Goal: Check status: Check status

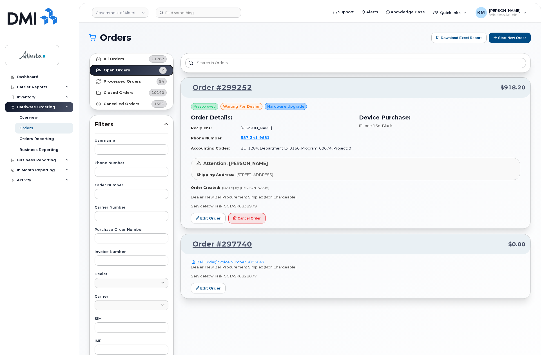
click at [120, 70] on strong "Open Orders" at bounding box center [117, 70] width 26 height 5
click at [112, 81] on strong "Processed Orders" at bounding box center [122, 81] width 37 height 5
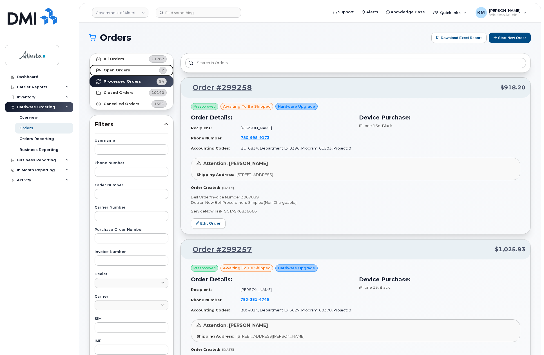
click at [123, 71] on strong "Open Orders" at bounding box center [117, 70] width 26 height 5
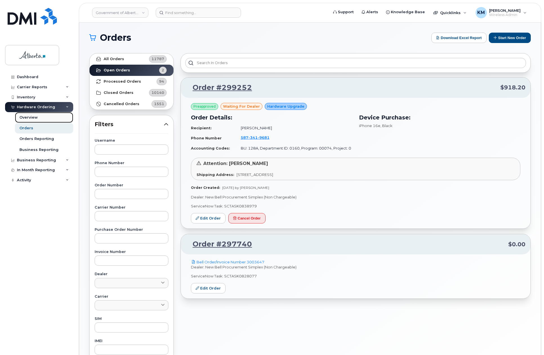
click at [25, 117] on div "Overview" at bounding box center [28, 117] width 18 height 5
click at [26, 128] on div "Orders" at bounding box center [26, 128] width 14 height 5
click at [26, 117] on div "Overview" at bounding box center [28, 117] width 18 height 5
click at [27, 129] on div "Orders" at bounding box center [26, 128] width 14 height 5
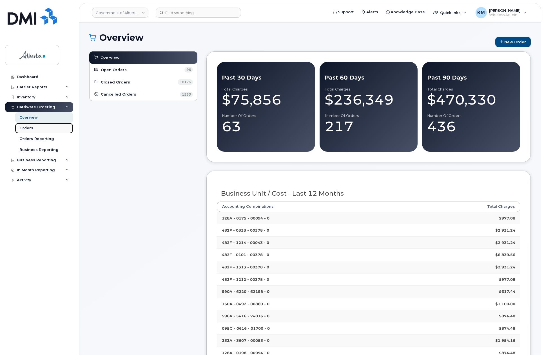
click at [39, 130] on link "Orders" at bounding box center [44, 128] width 58 height 11
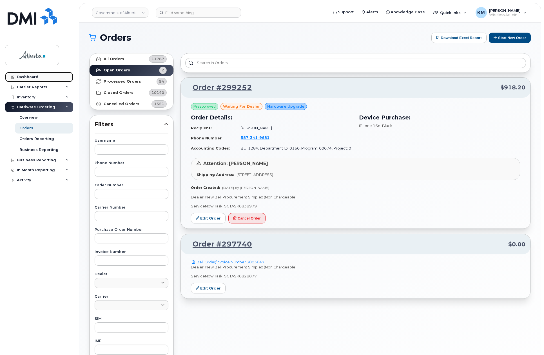
click at [36, 76] on div "Dashboard" at bounding box center [27, 77] width 21 height 5
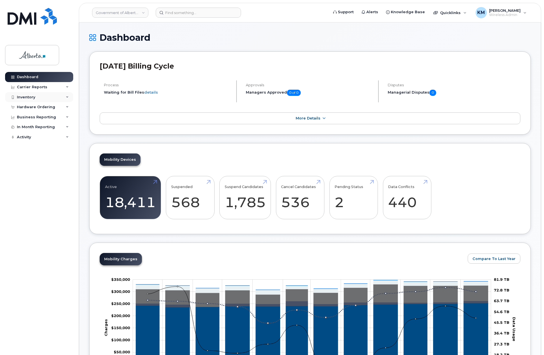
click at [29, 98] on div "Inventory" at bounding box center [26, 97] width 18 height 5
click at [29, 87] on div "Carrier Reports" at bounding box center [32, 87] width 30 height 5
click at [53, 87] on div "Carrier Reports" at bounding box center [39, 87] width 68 height 10
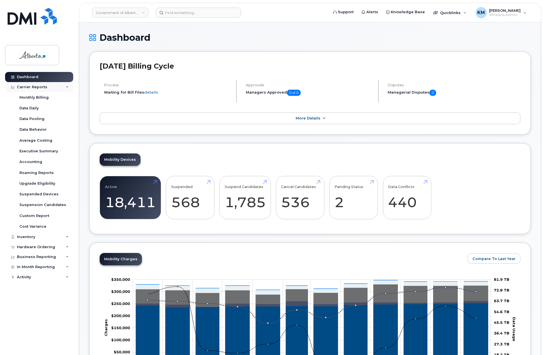
click at [53, 87] on div "Carrier Reports" at bounding box center [39, 87] width 68 height 10
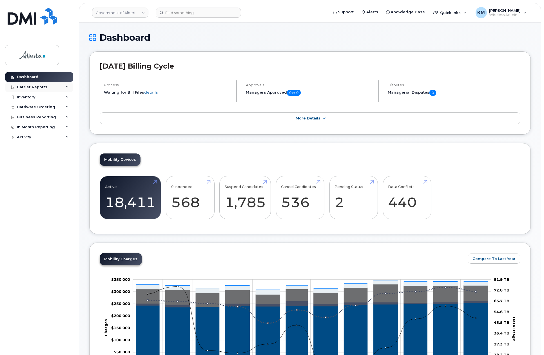
click at [48, 88] on div "Carrier Reports" at bounding box center [39, 87] width 68 height 10
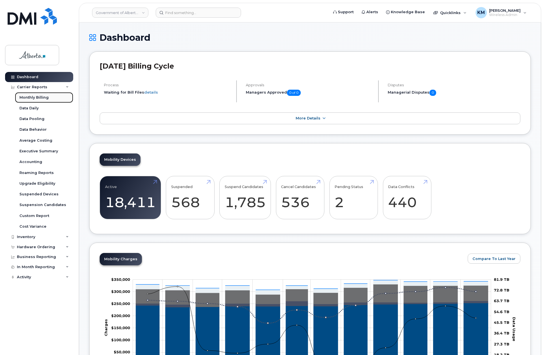
click at [43, 98] on div "Monthly Billing" at bounding box center [33, 97] width 29 height 5
click at [44, 89] on div "Carrier Reports" at bounding box center [32, 87] width 30 height 5
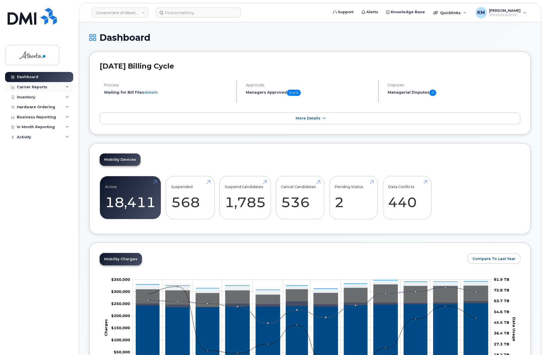
click at [44, 89] on div "Carrier Reports" at bounding box center [32, 87] width 30 height 5
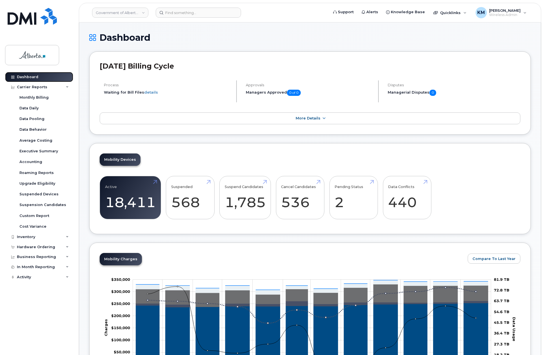
click at [42, 77] on link "Dashboard" at bounding box center [39, 77] width 68 height 10
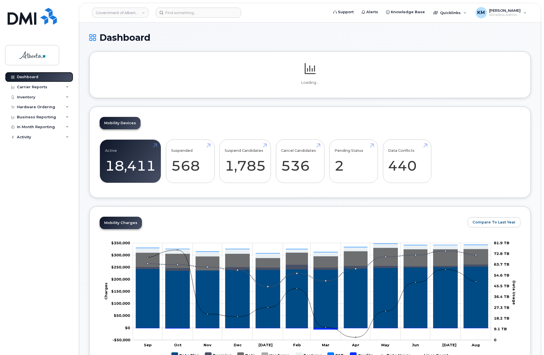
click at [54, 76] on link "Dashboard" at bounding box center [39, 77] width 68 height 10
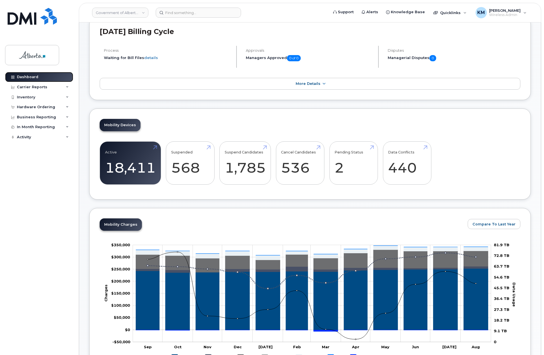
scroll to position [56, 0]
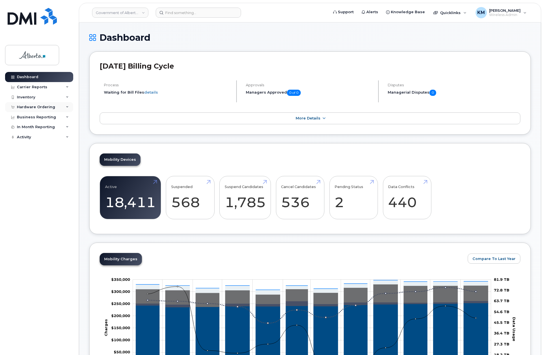
click at [35, 106] on div "Hardware Ordering" at bounding box center [36, 107] width 38 height 5
click at [26, 129] on div "Orders" at bounding box center [26, 128] width 14 height 5
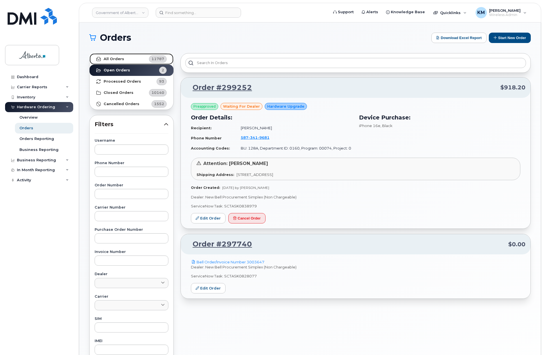
click at [117, 58] on strong "All Orders" at bounding box center [114, 59] width 21 height 5
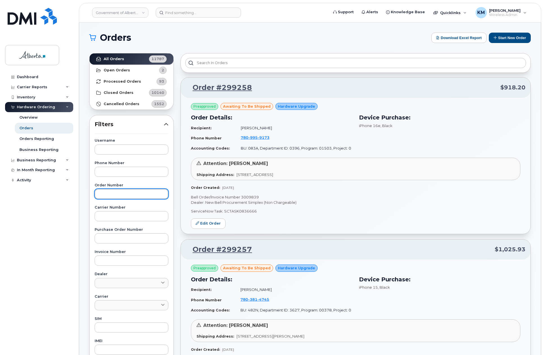
click at [115, 198] on input "text" at bounding box center [132, 194] width 74 height 10
click at [118, 191] on input "text" at bounding box center [132, 194] width 74 height 10
type input "298798"
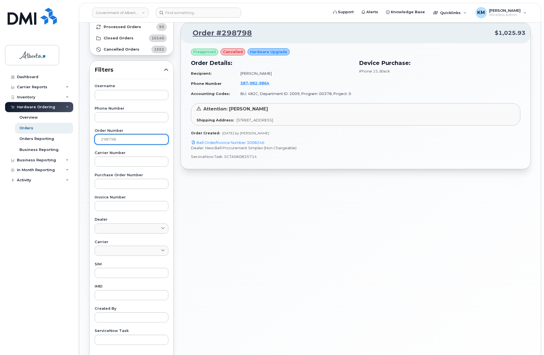
scroll to position [56, 0]
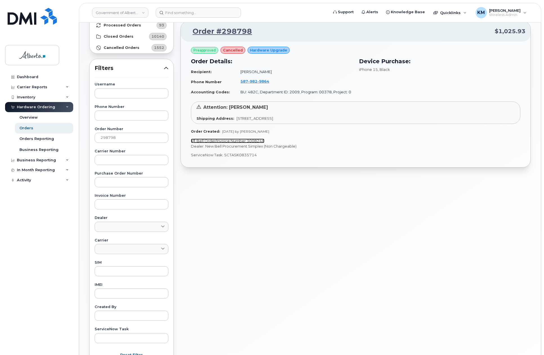
click at [223, 141] on link "Bell Order/Invoice Number 3008246" at bounding box center [227, 141] width 73 height 5
drag, startPoint x: 256, startPoint y: 156, endPoint x: 224, endPoint y: 158, distance: 31.9
click at [224, 158] on p "ServiceNow Task: SCTASK0835714" at bounding box center [355, 155] width 329 height 5
copy p "SCTASK0835714"
click at [235, 29] on link "Order #298798" at bounding box center [219, 31] width 66 height 10
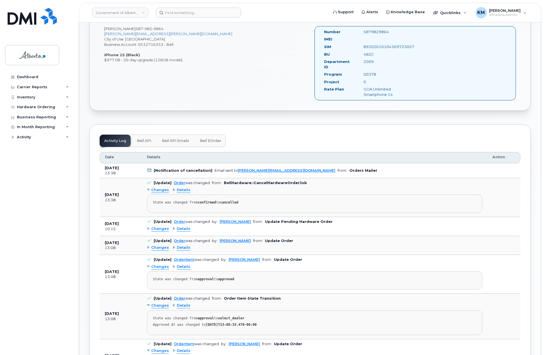
scroll to position [197, 0]
click at [155, 245] on span "Changes" at bounding box center [160, 247] width 18 height 5
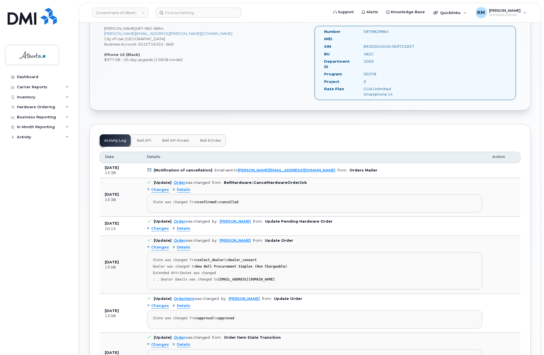
click at [156, 302] on div "Changes Details State was changed from approval to approved" at bounding box center [314, 315] width 335 height 27
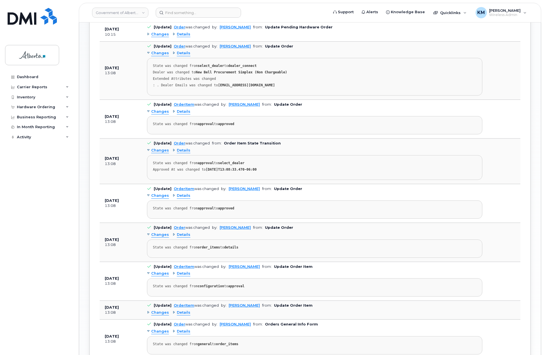
scroll to position [394, 0]
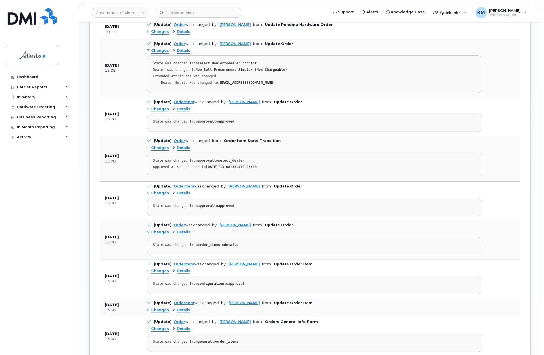
click at [159, 308] on span "Changes" at bounding box center [160, 310] width 18 height 5
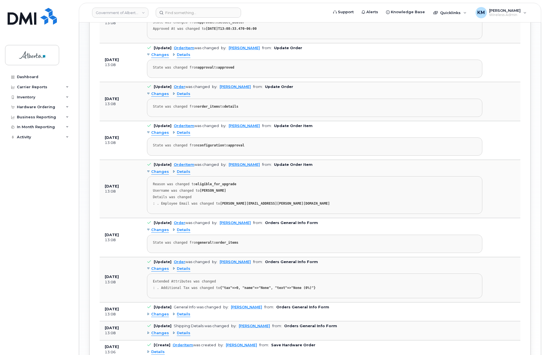
scroll to position [535, 0]
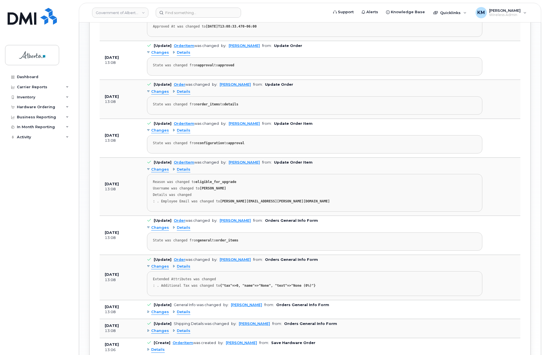
click at [154, 310] on span "Changes" at bounding box center [160, 312] width 18 height 5
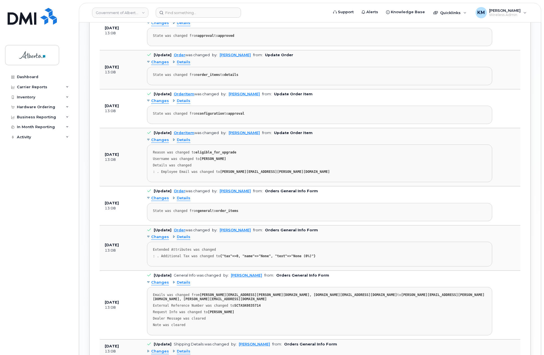
scroll to position [591, 0]
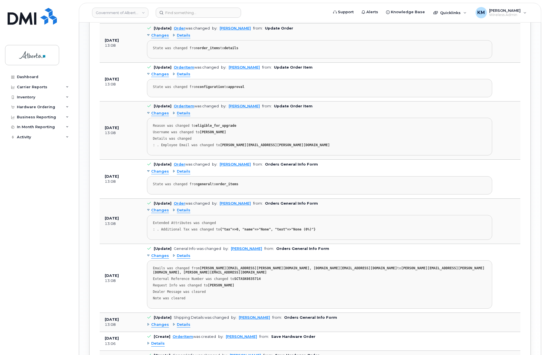
click at [154, 323] on span "Changes" at bounding box center [160, 325] width 18 height 5
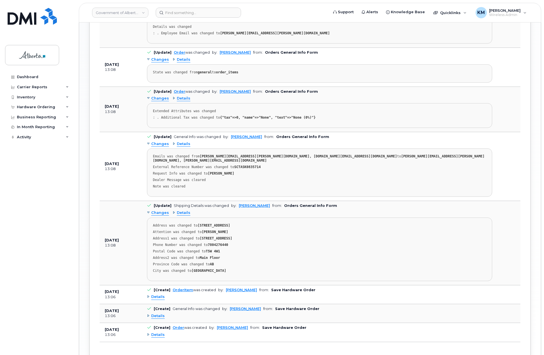
scroll to position [704, 0]
click at [158, 294] on span "Details" at bounding box center [158, 296] width 14 height 5
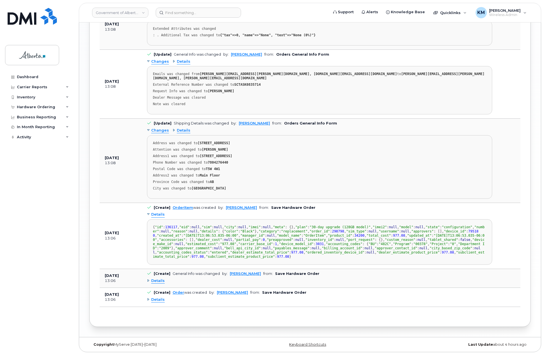
scroll to position [872, 0]
click at [153, 284] on span "Details" at bounding box center [158, 281] width 14 height 5
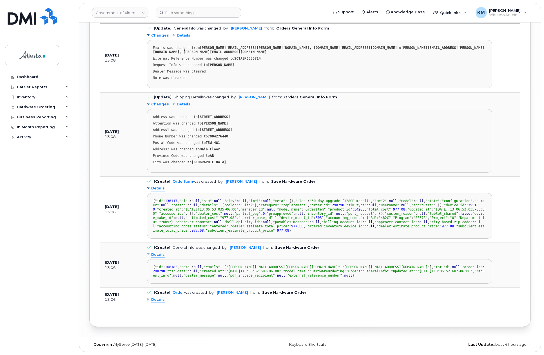
scroll to position [985, 0]
click at [154, 303] on span "Details" at bounding box center [158, 299] width 14 height 5
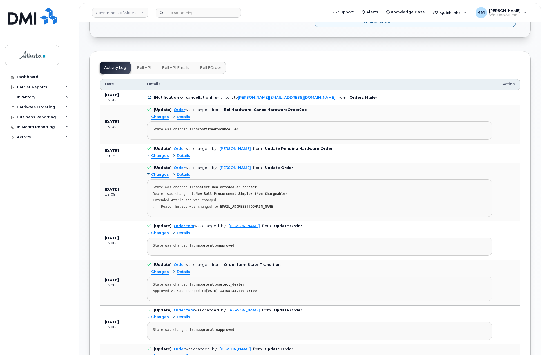
scroll to position [253, 0]
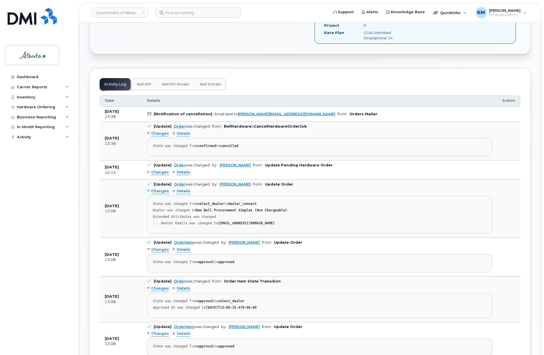
click at [160, 170] on span "Changes" at bounding box center [160, 172] width 18 height 5
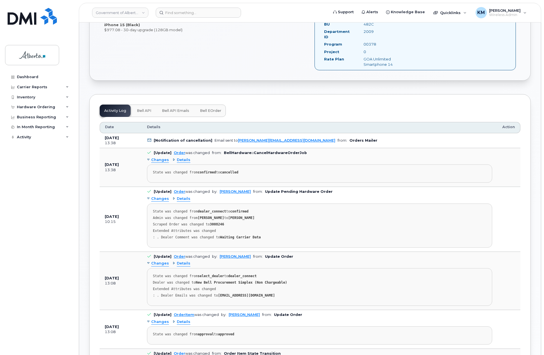
scroll to position [225, 0]
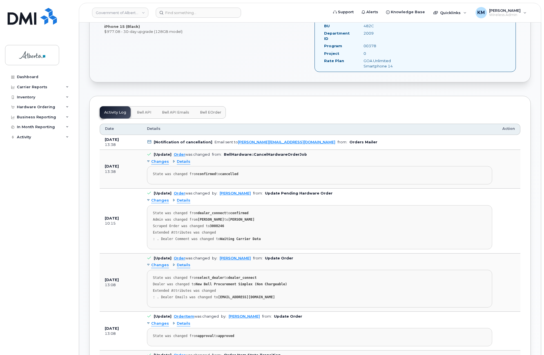
click at [181, 110] on span "Bell API Emails" at bounding box center [175, 112] width 27 height 5
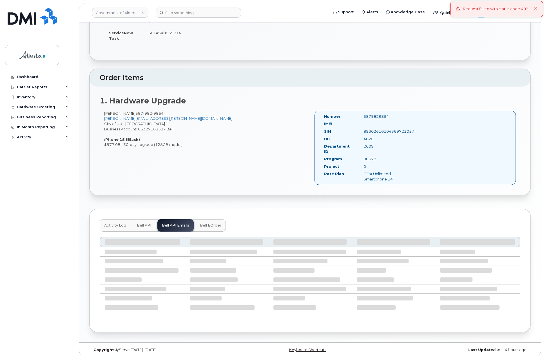
click at [147, 223] on span "Bell API" at bounding box center [144, 225] width 14 height 5
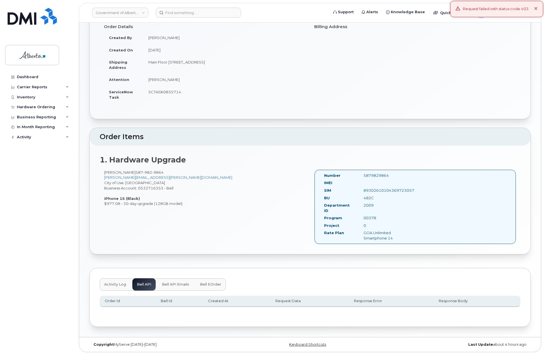
scroll to position [48, 0]
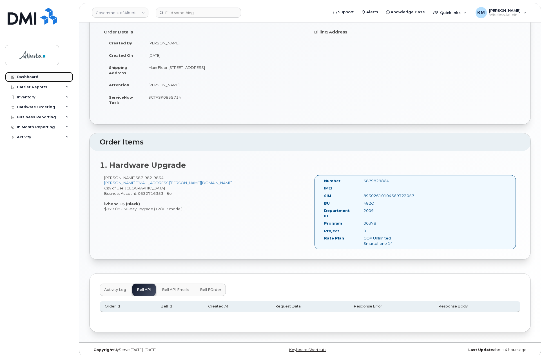
click at [32, 77] on div "Dashboard" at bounding box center [27, 77] width 21 height 5
click at [192, 12] on input at bounding box center [198, 13] width 85 height 10
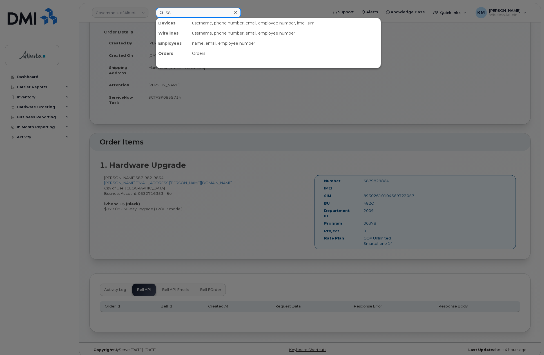
type input "58"
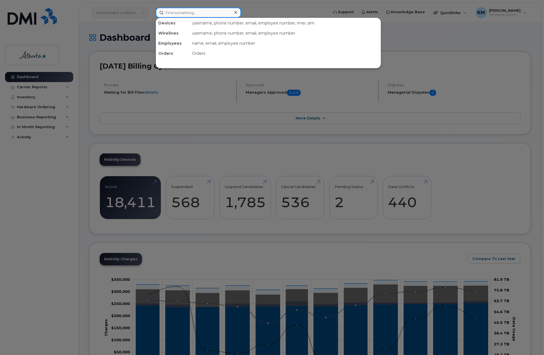
click at [181, 16] on input at bounding box center [198, 13] width 85 height 10
type input "6"
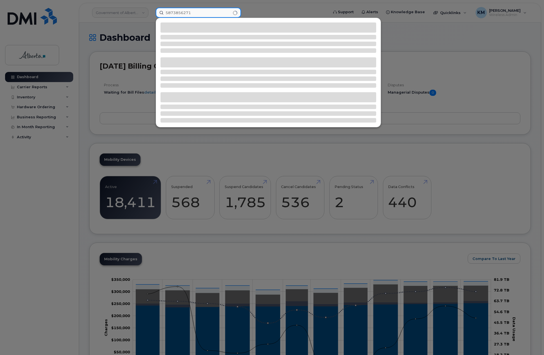
type input "5873856271"
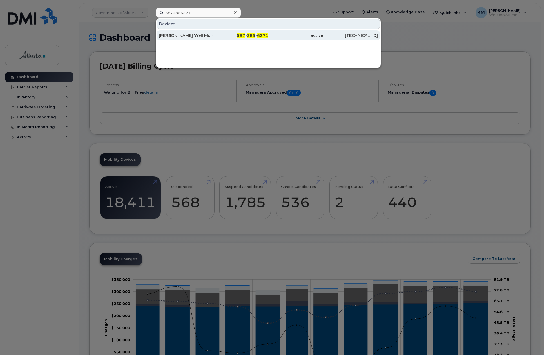
click at [203, 35] on div "[PERSON_NAME] Well Mon Equip" at bounding box center [186, 36] width 55 height 6
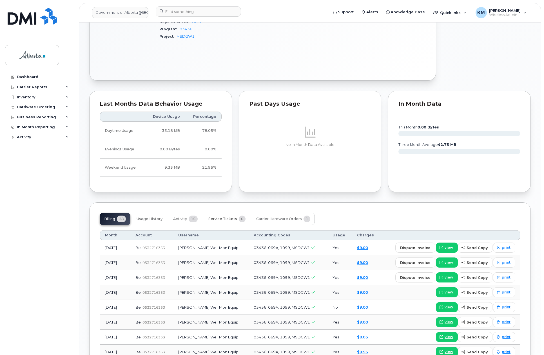
click at [221, 217] on span "Service Tickets" at bounding box center [222, 219] width 29 height 5
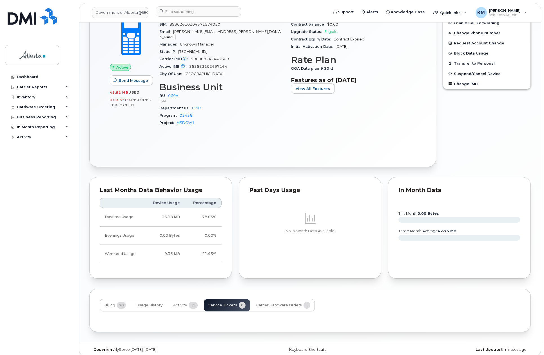
scroll to position [264, 0]
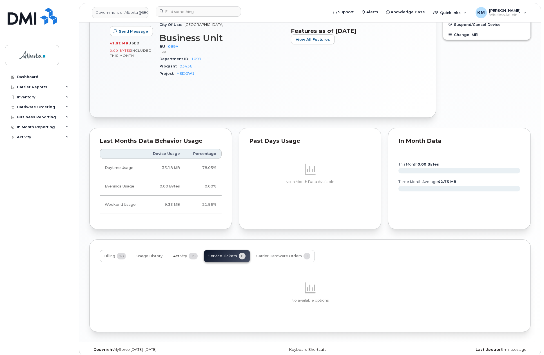
click at [181, 254] on span "Activity" at bounding box center [180, 256] width 14 height 5
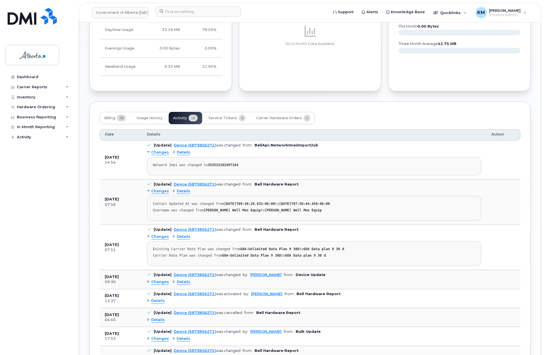
scroll to position [405, 0]
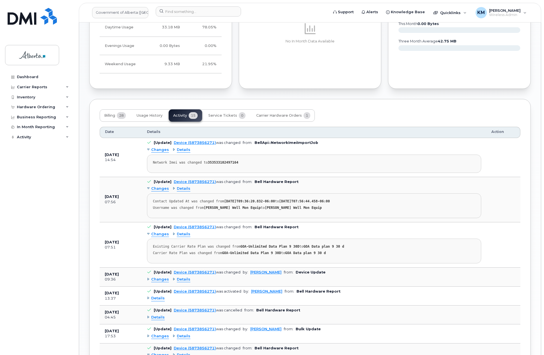
click at [157, 277] on span "Changes" at bounding box center [160, 279] width 18 height 5
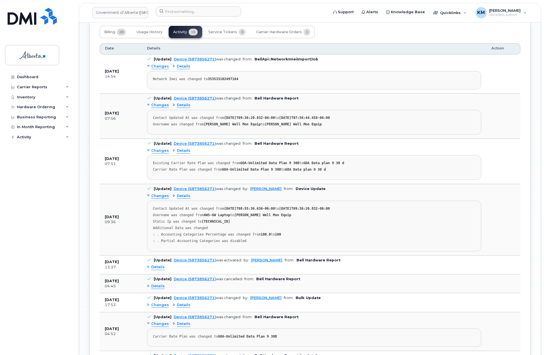
scroll to position [489, 0]
click at [159, 264] on span "Details" at bounding box center [158, 266] width 14 height 5
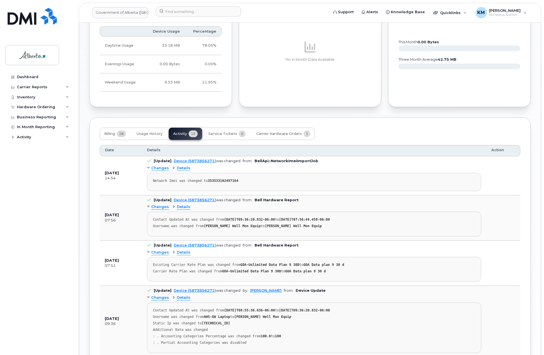
scroll to position [348, 0]
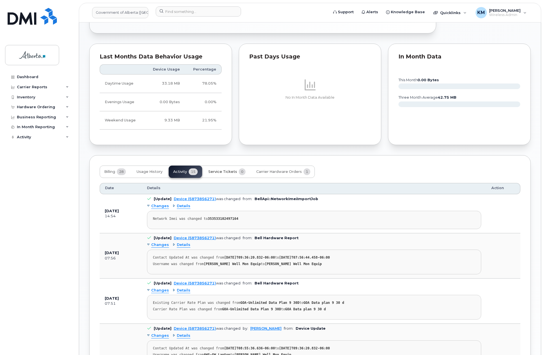
click at [230, 170] on span "Service Tickets" at bounding box center [222, 172] width 29 height 5
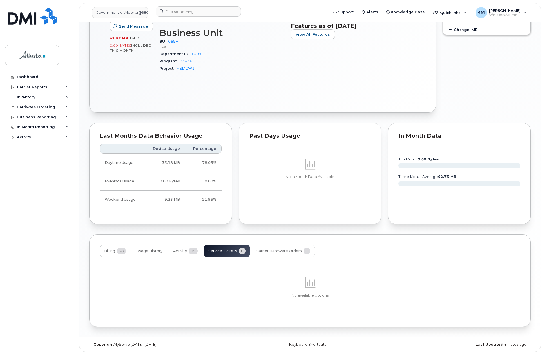
scroll to position [264, 0]
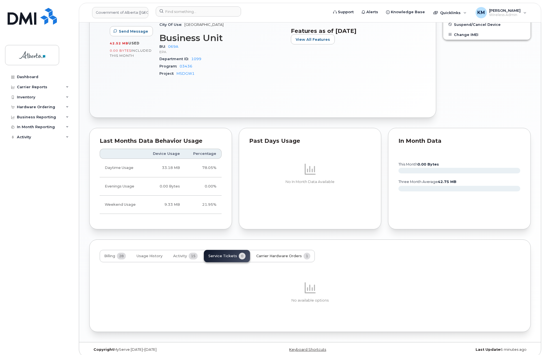
click at [277, 254] on span "Carrier Hardware Orders" at bounding box center [279, 256] width 46 height 5
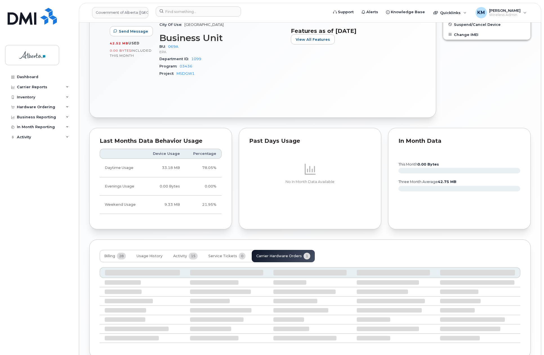
scroll to position [240, 0]
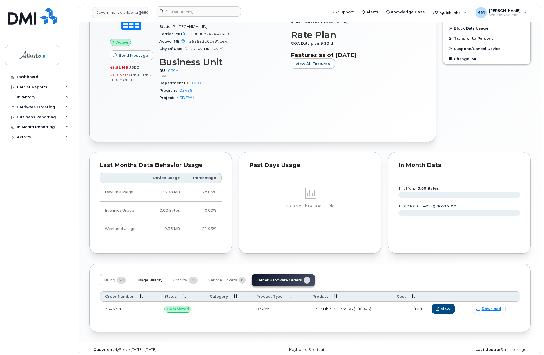
click at [151, 278] on span "Usage History" at bounding box center [149, 280] width 26 height 5
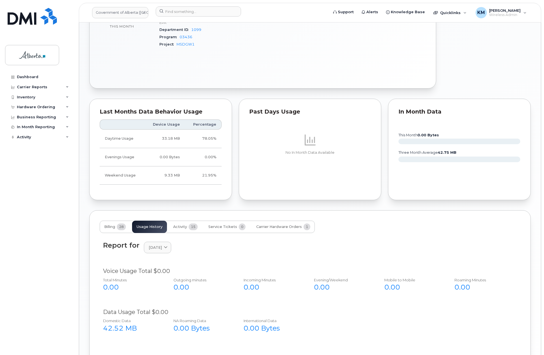
scroll to position [296, 0]
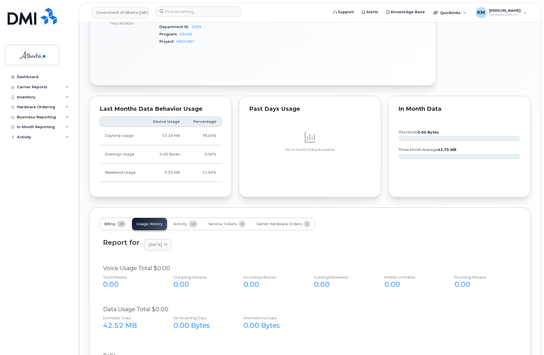
click at [110, 222] on span "Billing" at bounding box center [109, 224] width 11 height 5
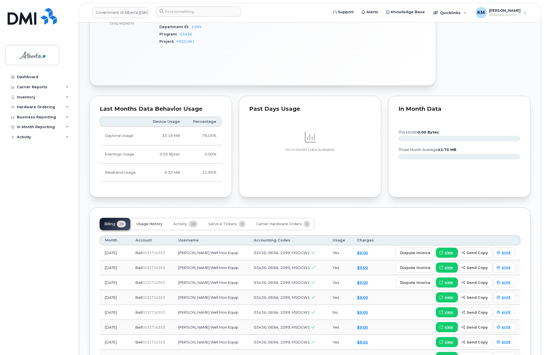
click at [149, 222] on span "Usage History" at bounding box center [149, 224] width 26 height 5
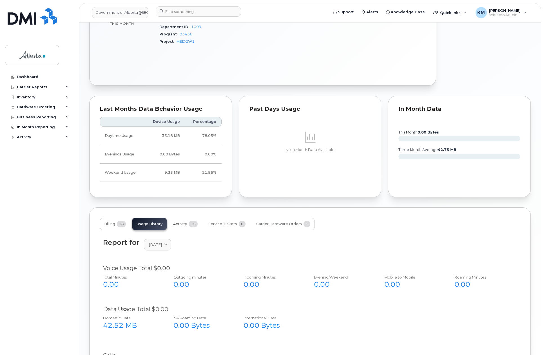
click at [178, 222] on span "Activity" at bounding box center [180, 224] width 14 height 5
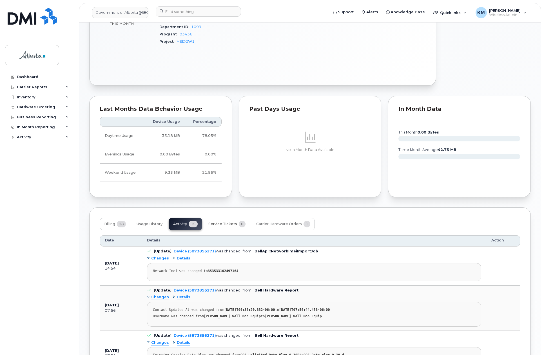
click at [224, 222] on span "Service Tickets" at bounding box center [222, 224] width 29 height 5
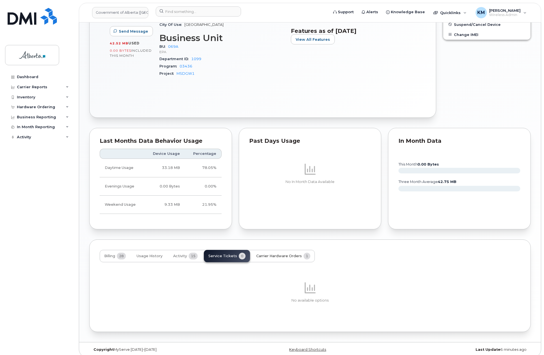
click at [271, 254] on span "Carrier Hardware Orders" at bounding box center [279, 256] width 46 height 5
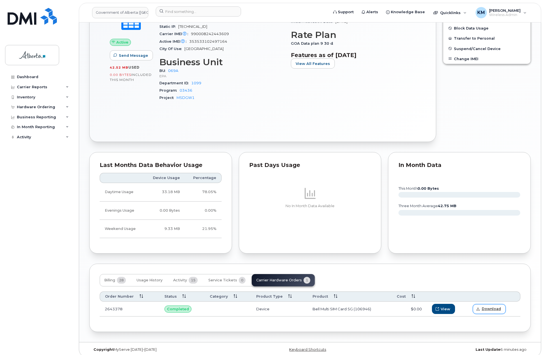
click at [493, 307] on span "Download" at bounding box center [491, 309] width 19 height 5
click at [481, 304] on link "Download" at bounding box center [489, 309] width 33 height 10
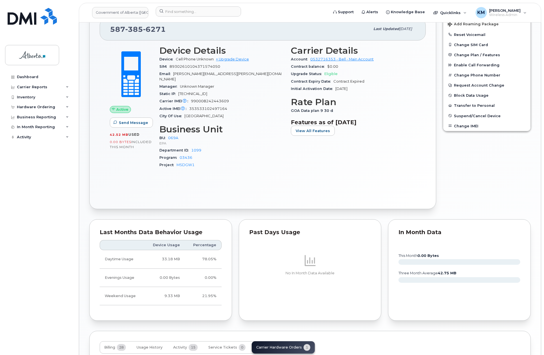
scroll to position [127, 0]
